Goal: Information Seeking & Learning: Learn about a topic

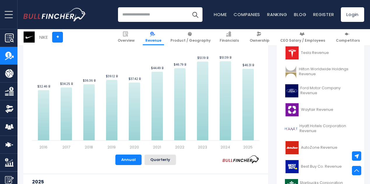
scroll to position [156, 0]
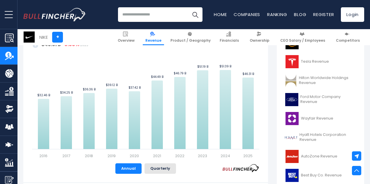
click at [152, 167] on button "Quarterly" at bounding box center [159, 168] width 31 height 10
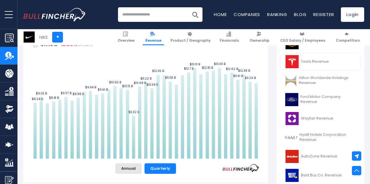
click at [311, 59] on link "Tesla Revenue" at bounding box center [320, 62] width 79 height 16
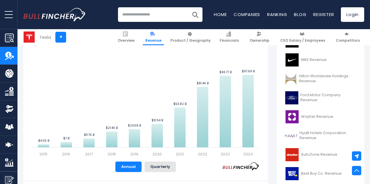
scroll to position [160, 0]
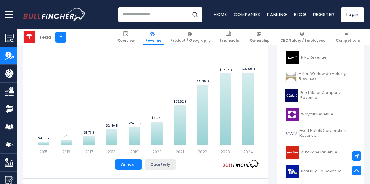
click at [163, 164] on button "Quarterly" at bounding box center [159, 164] width 31 height 10
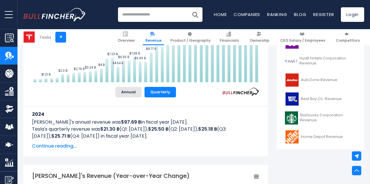
scroll to position [239, 0]
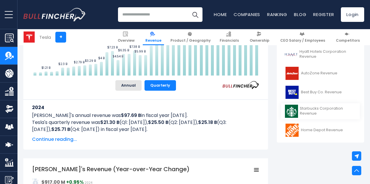
click at [309, 109] on link "Starbucks Corporation Revenue" at bounding box center [320, 111] width 79 height 16
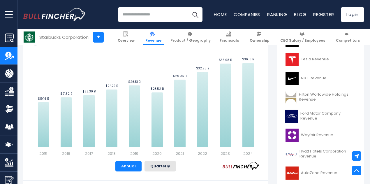
scroll to position [165, 0]
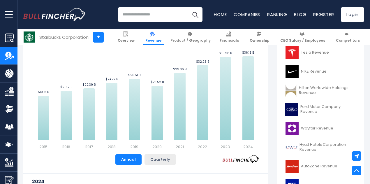
click at [157, 160] on button "Quarterly" at bounding box center [159, 159] width 31 height 10
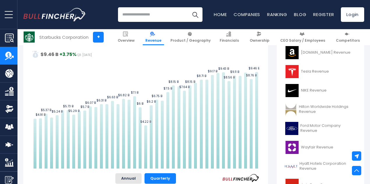
scroll to position [141, 0]
